Goal: Task Accomplishment & Management: Manage account settings

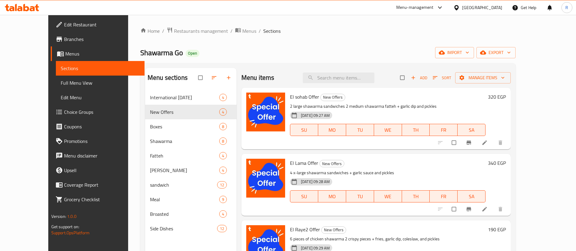
click at [433, 7] on div "Menu-management" at bounding box center [414, 7] width 37 height 7
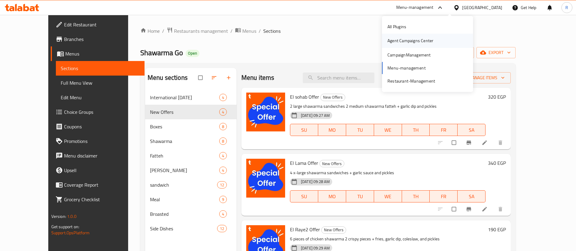
click at [412, 42] on div "Agent Campaigns Center" at bounding box center [410, 40] width 46 height 7
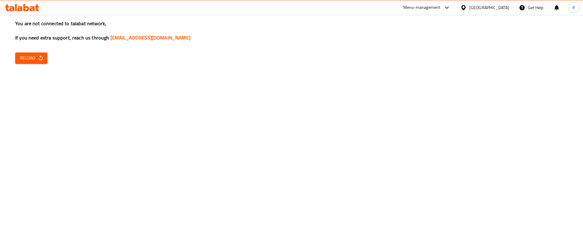
click at [440, 10] on div "Menu-management" at bounding box center [421, 7] width 37 height 7
click at [42, 58] on icon "button" at bounding box center [41, 58] width 6 height 6
click at [31, 60] on span "Reload" at bounding box center [31, 58] width 22 height 8
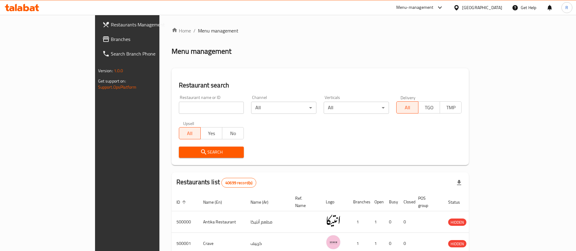
click at [179, 108] on input "search" at bounding box center [211, 108] width 65 height 12
paste input "701755"
type input "701755"
click at [197, 151] on span "Search" at bounding box center [212, 152] width 56 height 8
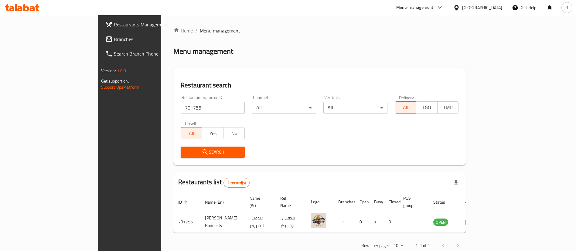
scroll to position [8, 0]
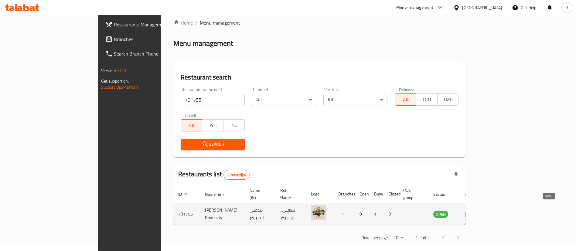
click at [471, 213] on icon "enhanced table" at bounding box center [470, 214] width 2 height 2
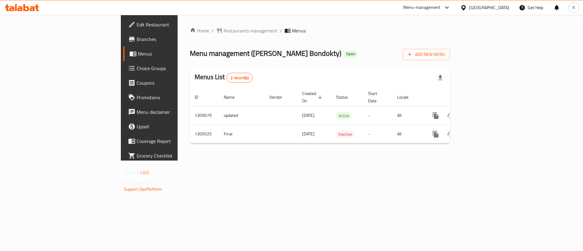
click at [137, 22] on span "Edit Restaurant" at bounding box center [175, 24] width 77 height 7
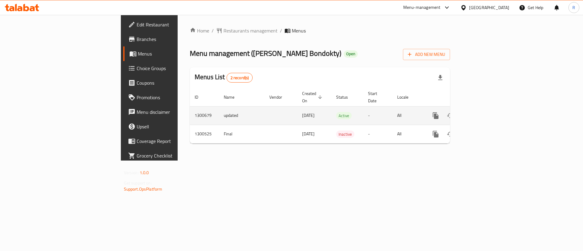
click at [486, 110] on link "enhanced table" at bounding box center [479, 115] width 15 height 15
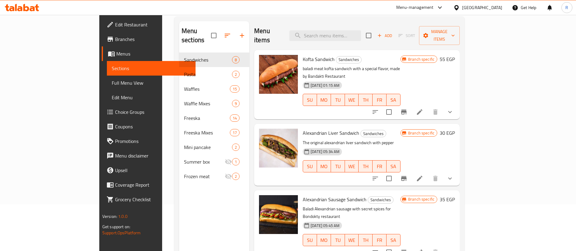
scroll to position [45, 0]
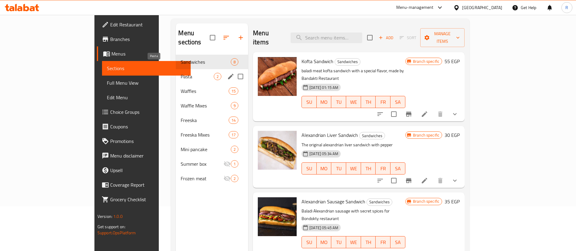
click at [181, 73] on span "Pasta" at bounding box center [197, 76] width 33 height 7
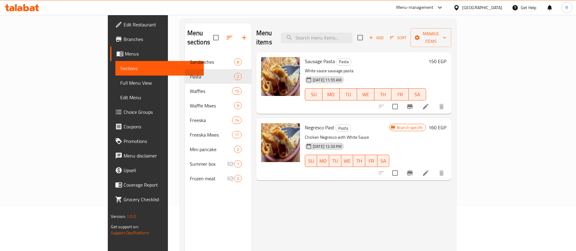
click at [124, 25] on span "Edit Restaurant" at bounding box center [162, 24] width 76 height 7
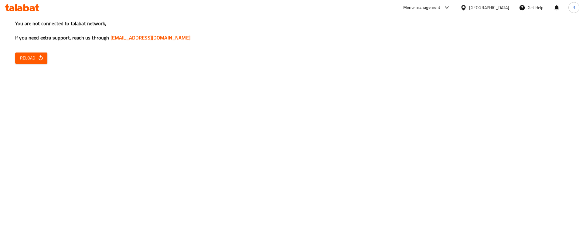
click at [40, 58] on icon "button" at bounding box center [41, 58] width 6 height 6
click at [440, 7] on div "Menu-management" at bounding box center [421, 7] width 37 height 7
click at [435, 38] on div "Agent Campaigns Center" at bounding box center [417, 40] width 46 height 7
